Goal: Task Accomplishment & Management: Use online tool/utility

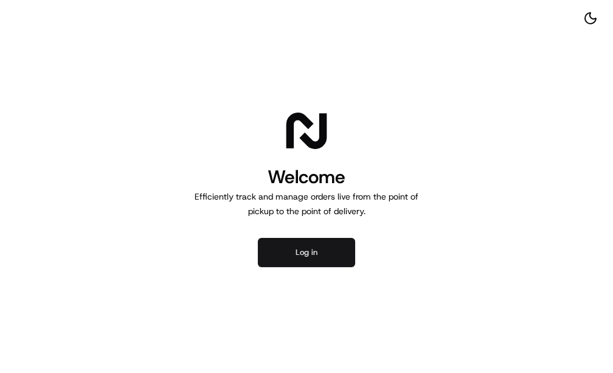
click at [321, 248] on button "Log in" at bounding box center [306, 252] width 97 height 29
click at [307, 256] on button "Log in" at bounding box center [306, 252] width 97 height 29
